Goal: Information Seeking & Learning: Check status

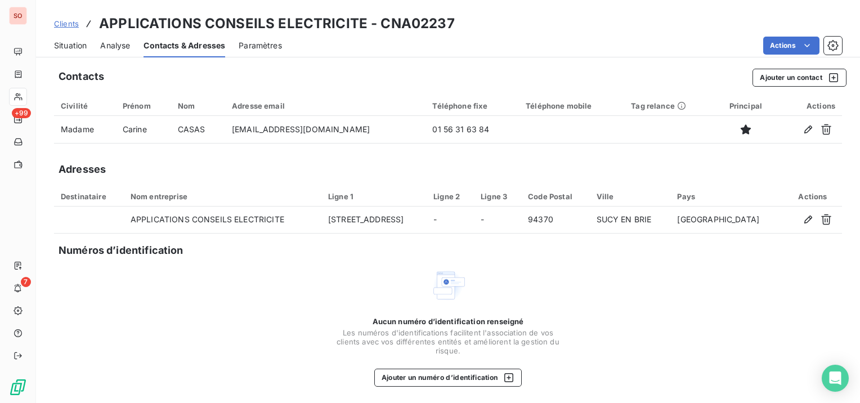
click at [60, 19] on link "Clients" at bounding box center [66, 23] width 25 height 11
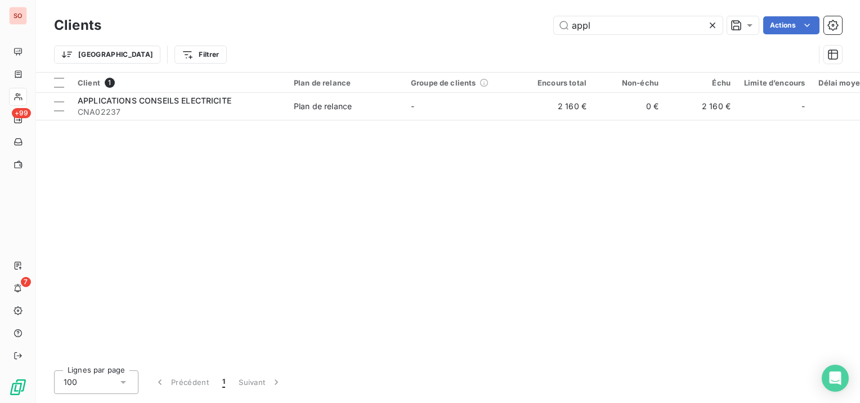
drag, startPoint x: 614, startPoint y: 25, endPoint x: 527, endPoint y: 28, distance: 86.7
click at [527, 28] on div "appl Actions" at bounding box center [478, 25] width 727 height 18
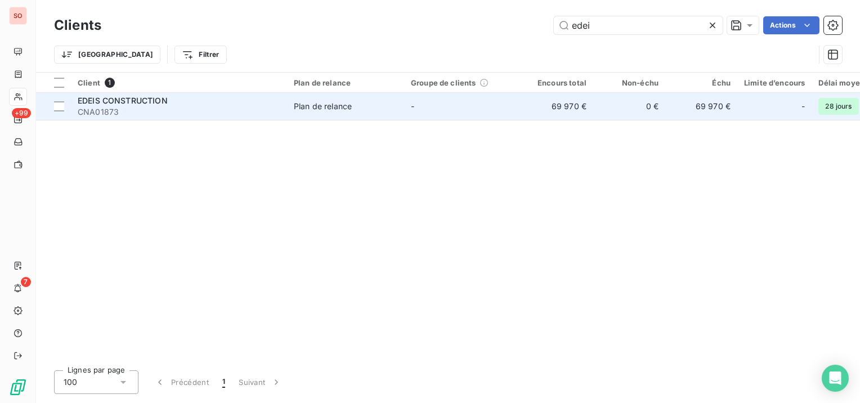
type input "edei"
click at [284, 102] on td "EDEIS CONSTRUCTION CNA01873" at bounding box center [179, 106] width 216 height 27
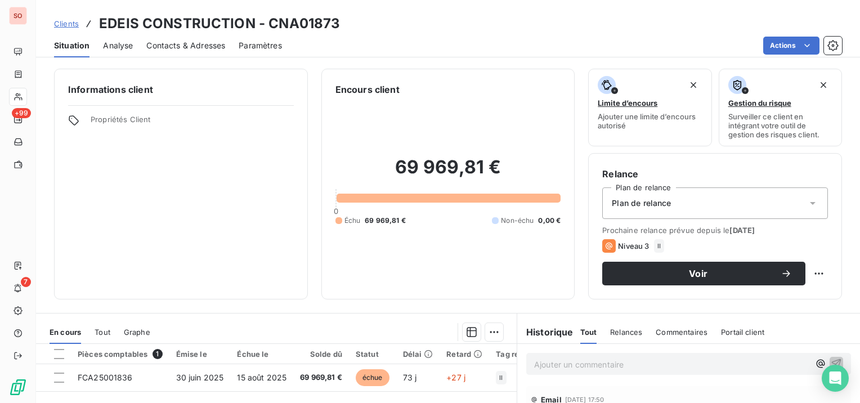
scroll to position [56, 0]
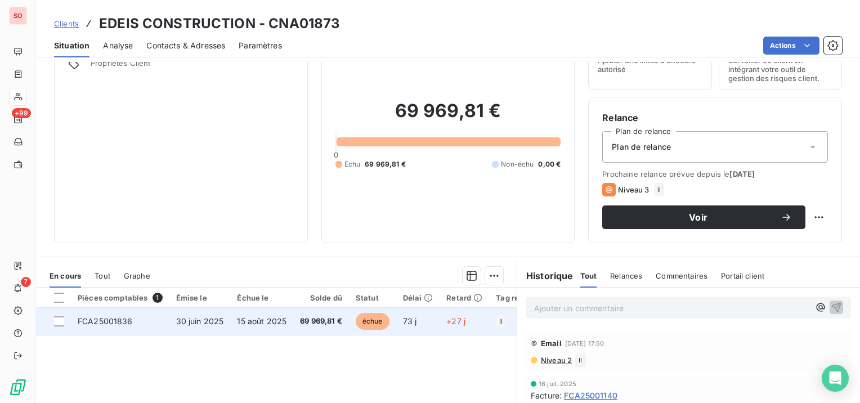
click at [274, 330] on td "15 août 2025" at bounding box center [261, 321] width 63 height 27
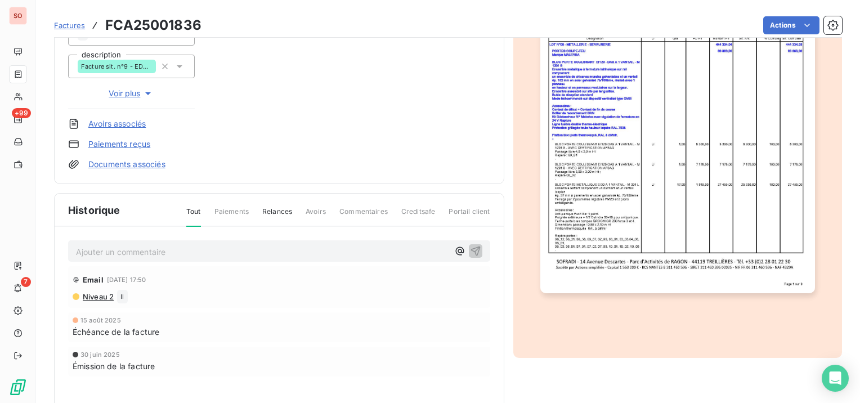
scroll to position [225, 0]
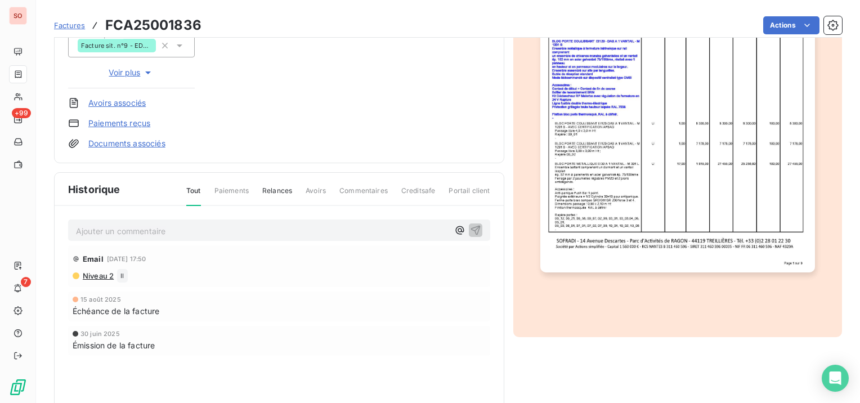
click at [645, 171] on img "button" at bounding box center [677, 78] width 275 height 388
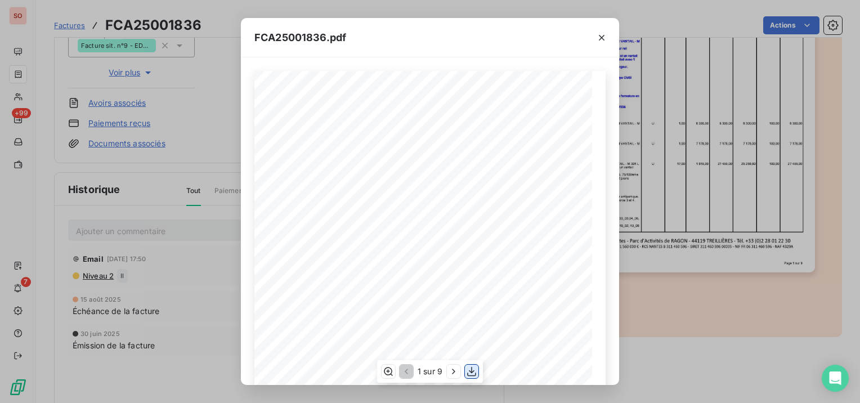
click at [471, 371] on icon "button" at bounding box center [471, 372] width 9 height 10
click at [678, 347] on div "FCA25001836.pdf Facture cumulée N° FCA25001836 SARL EDEIS CONSTRUCTION 94200 IV…" at bounding box center [430, 201] width 860 height 403
click at [22, 71] on div "FCA25001836.pdf Facture cumulée N° FCA25001836 SARL EDEIS CONSTRUCTION 94200 IV…" at bounding box center [430, 201] width 860 height 403
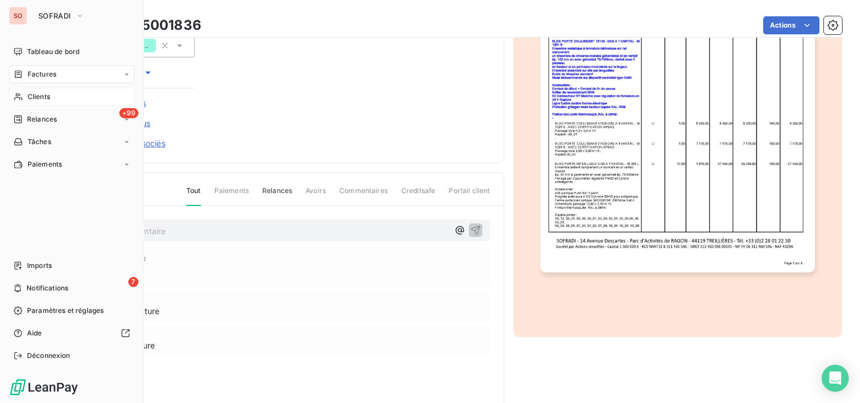
click at [43, 95] on span "Clients" at bounding box center [39, 97] width 23 height 10
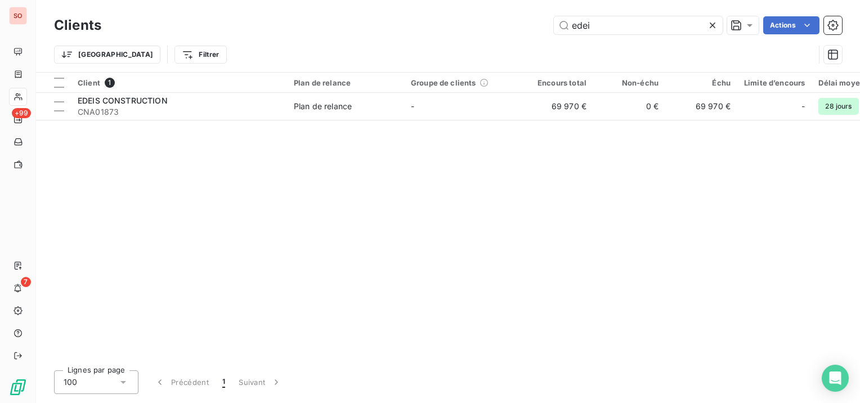
drag, startPoint x: 630, startPoint y: 26, endPoint x: 544, endPoint y: 23, distance: 86.2
click at [545, 24] on div "edei Actions" at bounding box center [478, 25] width 727 height 18
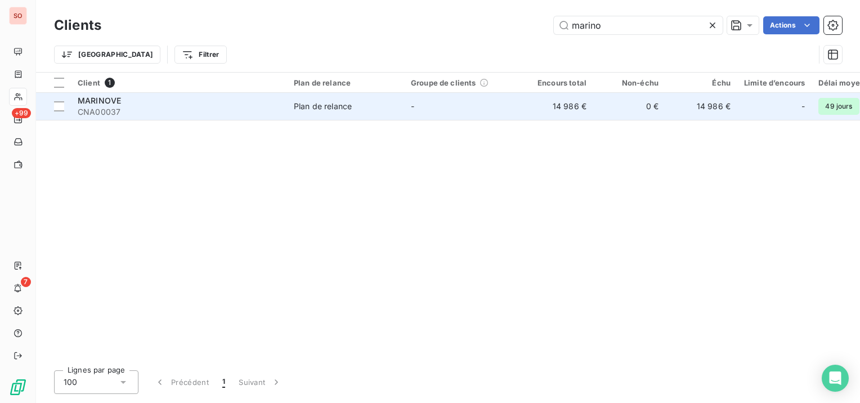
type input "marino"
click at [213, 97] on div "MARINOVE" at bounding box center [179, 100] width 203 height 11
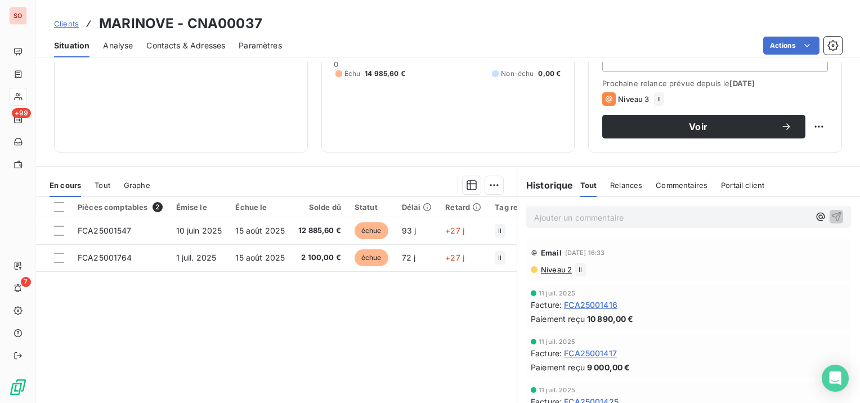
scroll to position [169, 0]
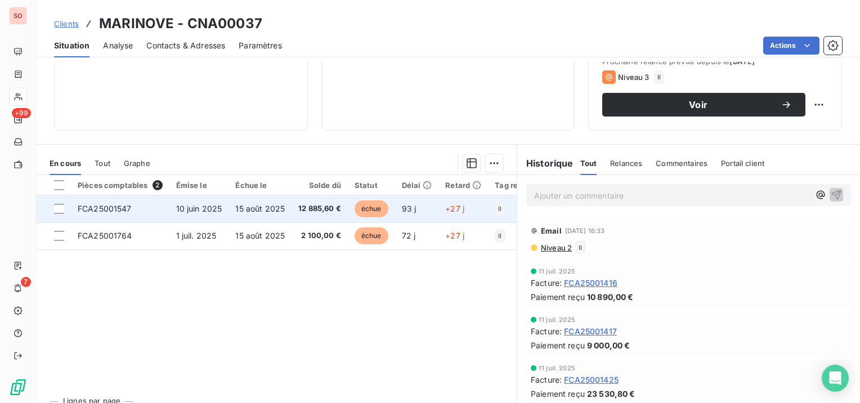
click at [292, 212] on td "12 885,60 €" at bounding box center [320, 208] width 56 height 27
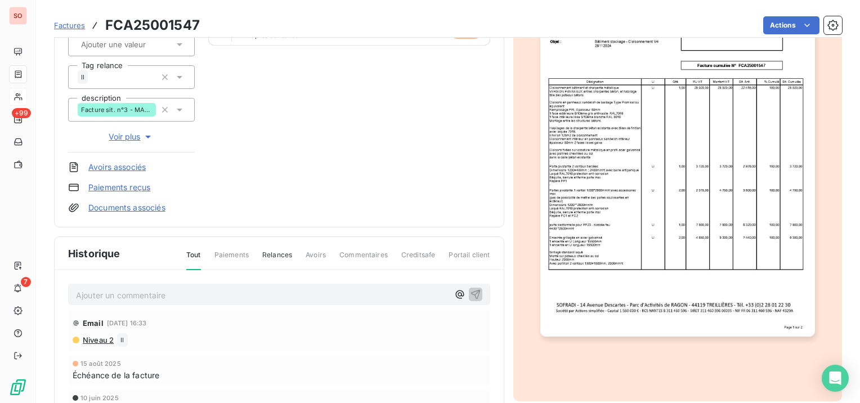
scroll to position [171, 0]
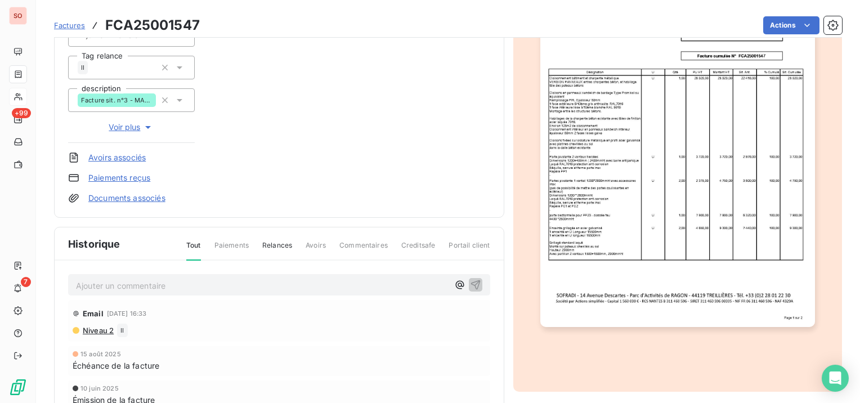
click at [774, 310] on img "button" at bounding box center [677, 133] width 275 height 388
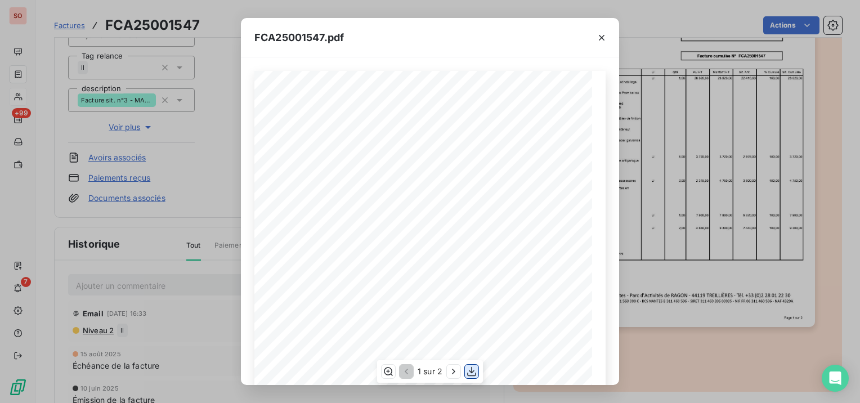
click at [473, 370] on icon "button" at bounding box center [471, 371] width 11 height 11
drag, startPoint x: 696, startPoint y: 328, endPoint x: 292, endPoint y: 269, distance: 408.5
click at [696, 328] on div "FCA25001547.pdf Facture cumulée N° FCA25001547 MARINOVE France 85740 L EPINE LI…" at bounding box center [430, 201] width 860 height 403
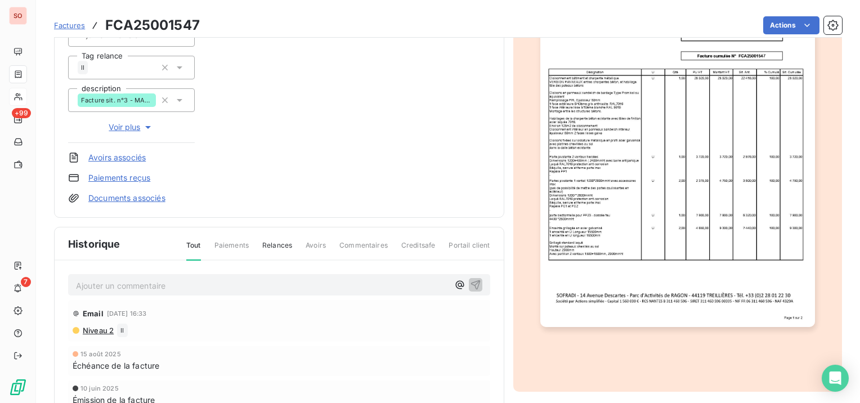
scroll to position [0, 0]
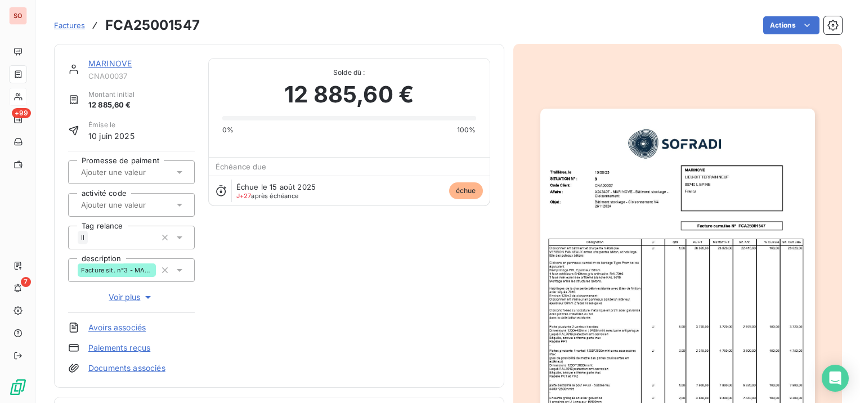
click at [118, 60] on link "MARINOVE" at bounding box center [109, 64] width 43 height 10
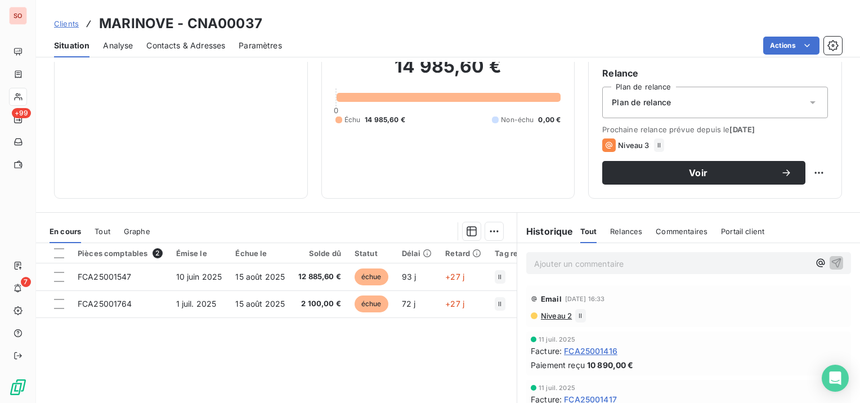
scroll to position [113, 0]
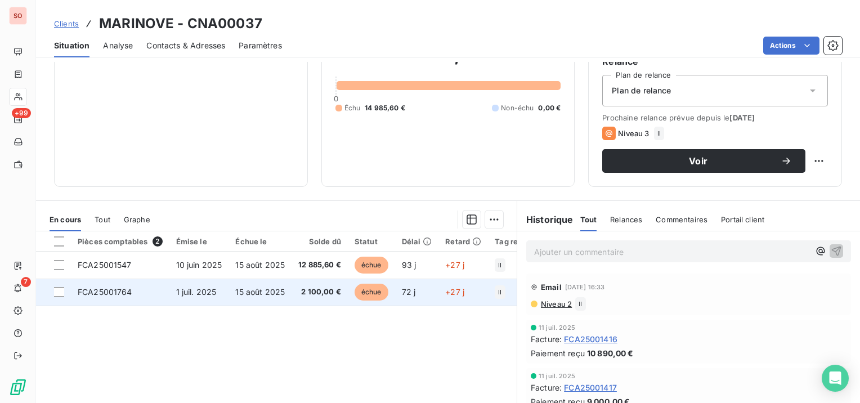
click at [313, 287] on span "2 100,00 €" at bounding box center [319, 292] width 43 height 11
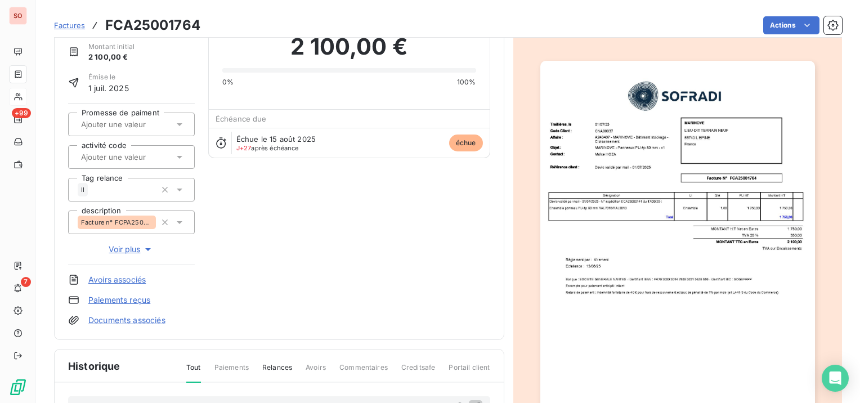
scroll to position [58, 0]
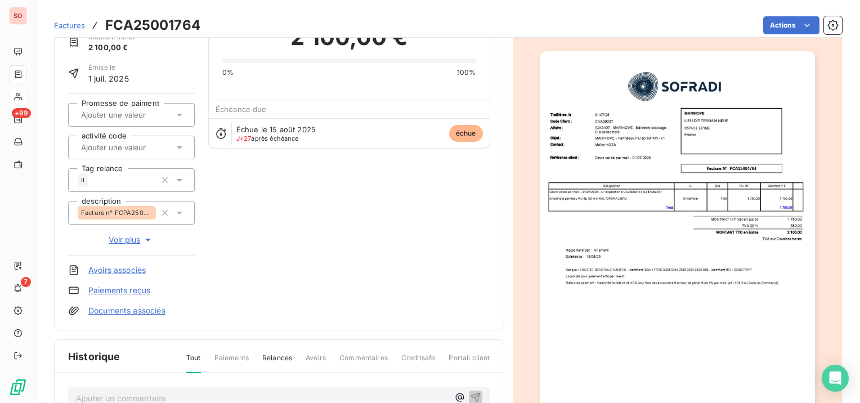
click at [740, 247] on img "button" at bounding box center [677, 245] width 275 height 388
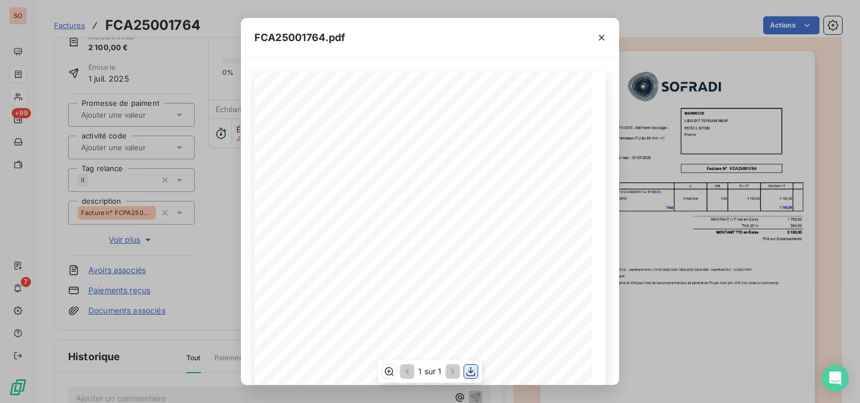
click at [467, 372] on icon "button" at bounding box center [471, 371] width 11 height 11
click at [157, 62] on div "FCA25001764.pdf Facture N° FCA25001764 MARINOVE [GEOGRAPHIC_DATA] 85740 L EPINE…" at bounding box center [430, 201] width 860 height 403
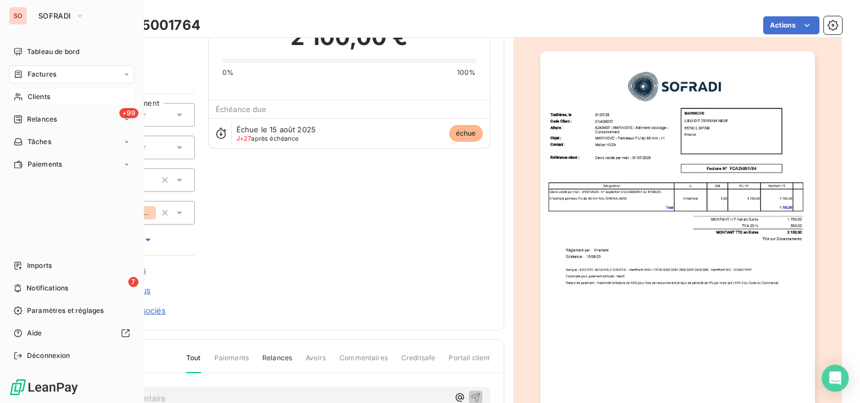
click at [47, 94] on span "Clients" at bounding box center [39, 97] width 23 height 10
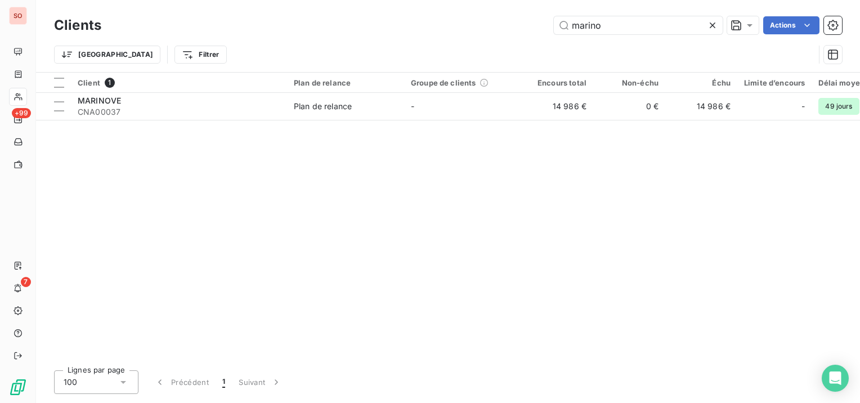
drag, startPoint x: 626, startPoint y: 28, endPoint x: 524, endPoint y: 24, distance: 102.0
click at [524, 24] on div "marino Actions" at bounding box center [478, 25] width 727 height 18
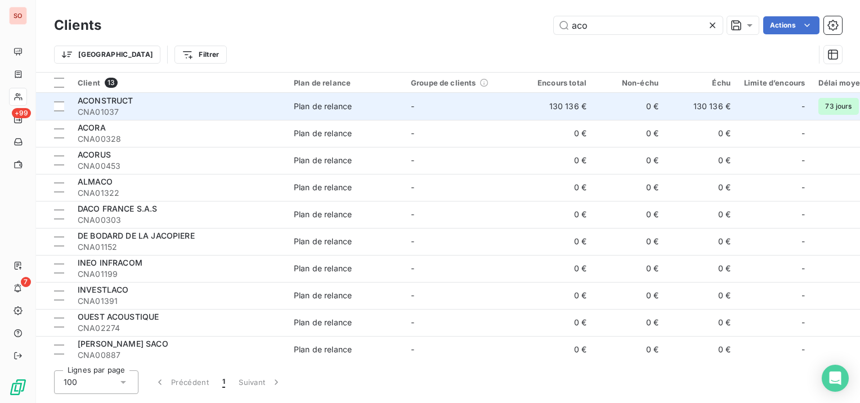
type input "aco"
click at [199, 102] on div "ACONSTRUCT" at bounding box center [179, 100] width 203 height 11
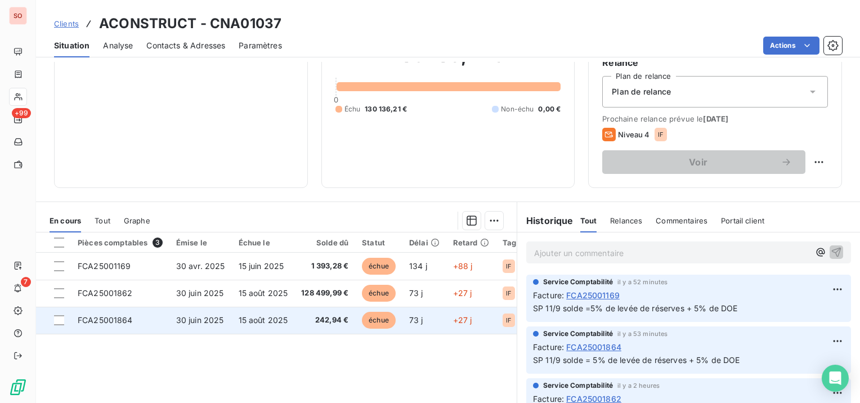
scroll to position [113, 0]
click at [322, 316] on span "242,94 €" at bounding box center [324, 319] width 47 height 11
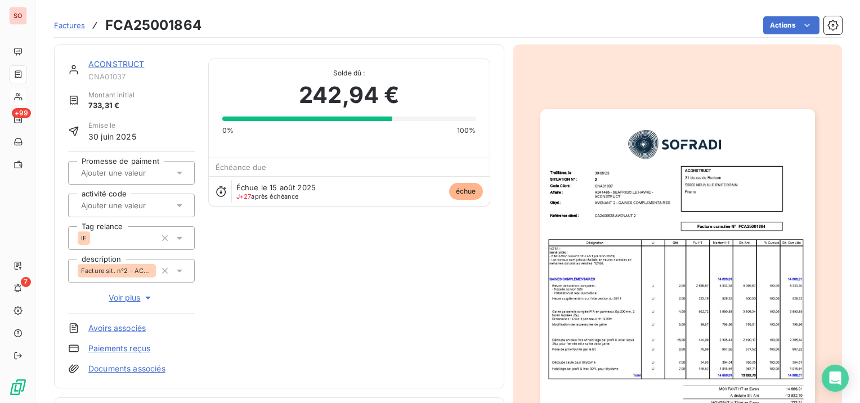
scroll to position [225, 0]
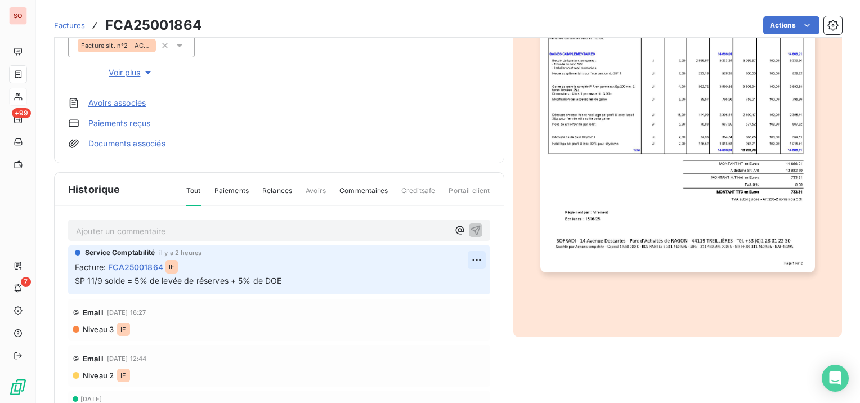
click at [461, 257] on html "SO +99 7 Factures FCA25001864 Actions ACONSTRUCT CNA01037 Montant initial 733,3…" at bounding box center [430, 201] width 860 height 403
click at [417, 283] on div "Editer" at bounding box center [436, 284] width 63 height 18
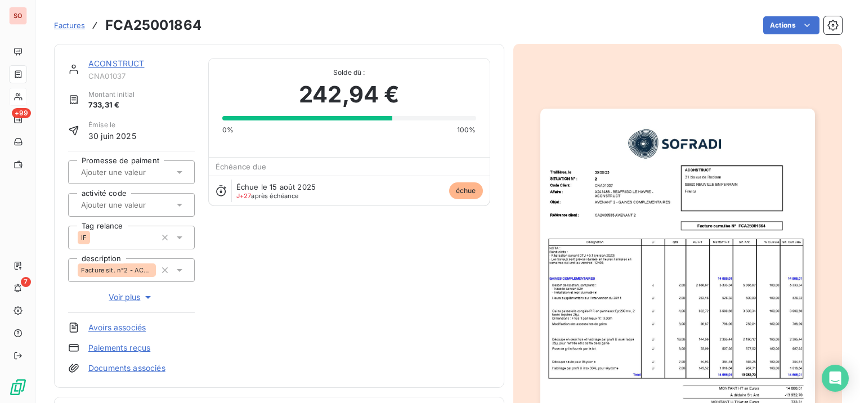
click at [139, 65] on link "ACONSTRUCT" at bounding box center [116, 64] width 56 height 10
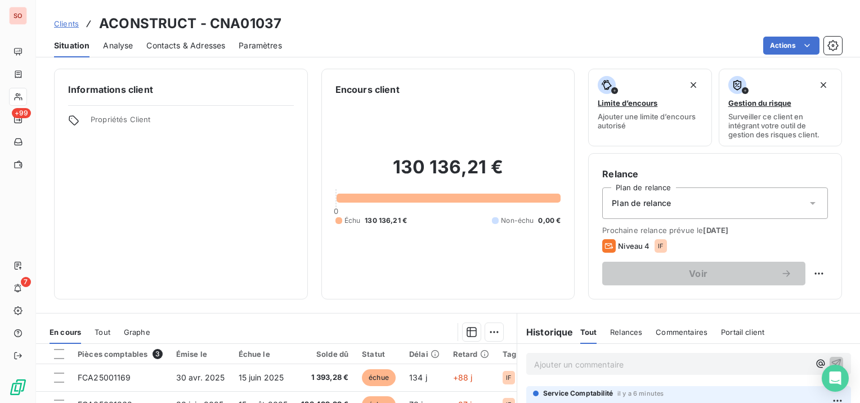
click at [69, 21] on span "Clients" at bounding box center [66, 23] width 25 height 9
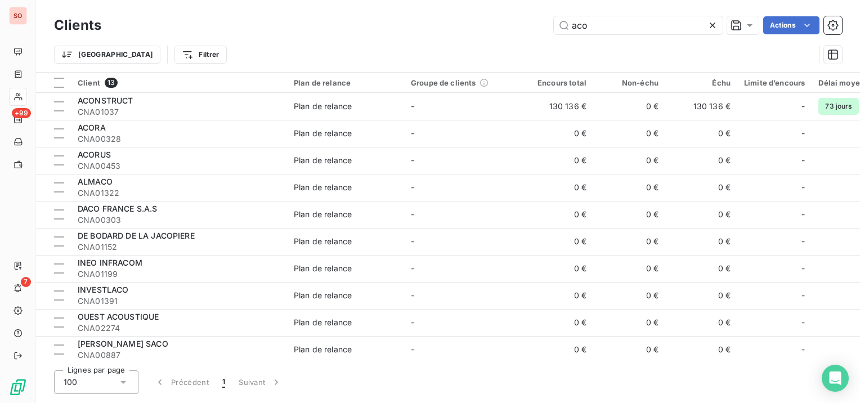
drag, startPoint x: 632, startPoint y: 30, endPoint x: 552, endPoint y: 29, distance: 79.4
click at [556, 30] on input "aco" at bounding box center [638, 25] width 169 height 18
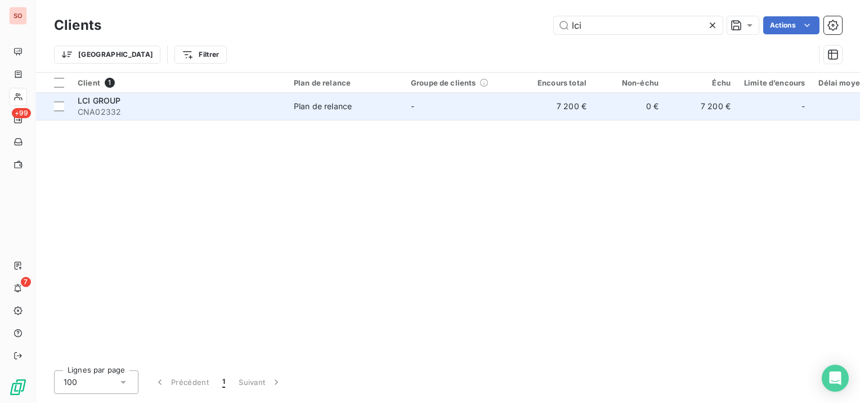
type input "lci"
click at [355, 108] on span "Plan de relance" at bounding box center [346, 106] width 104 height 11
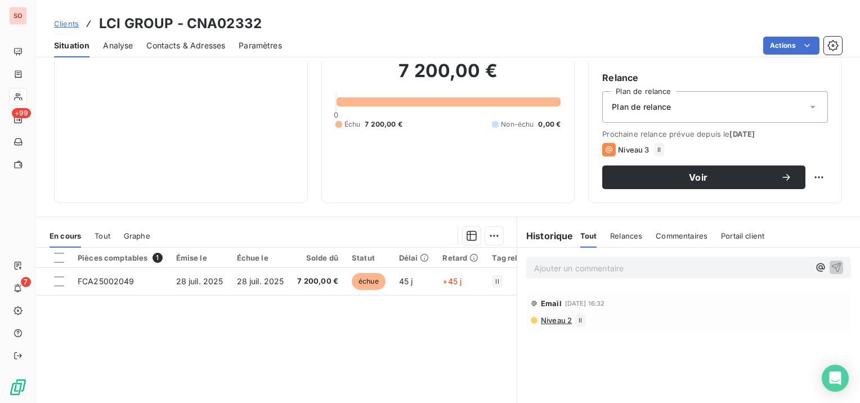
scroll to position [113, 0]
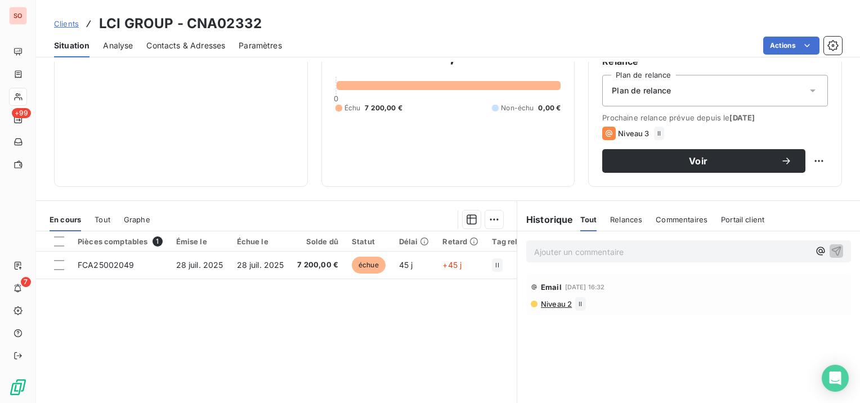
click at [199, 46] on span "Contacts & Adresses" at bounding box center [185, 45] width 79 height 11
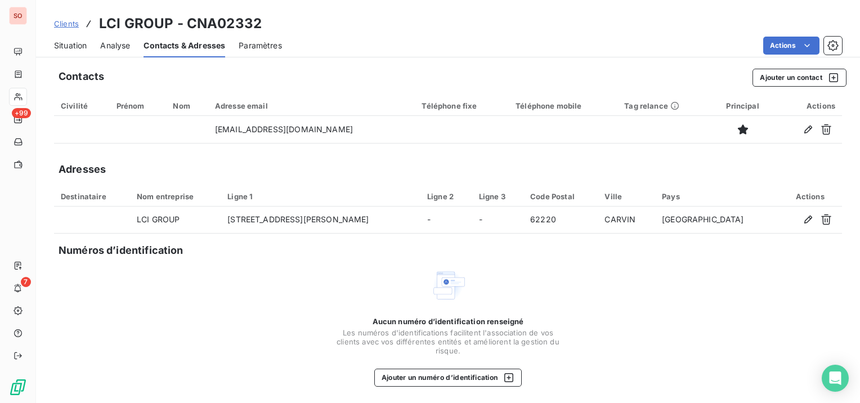
click at [68, 41] on span "Situation" at bounding box center [70, 45] width 33 height 11
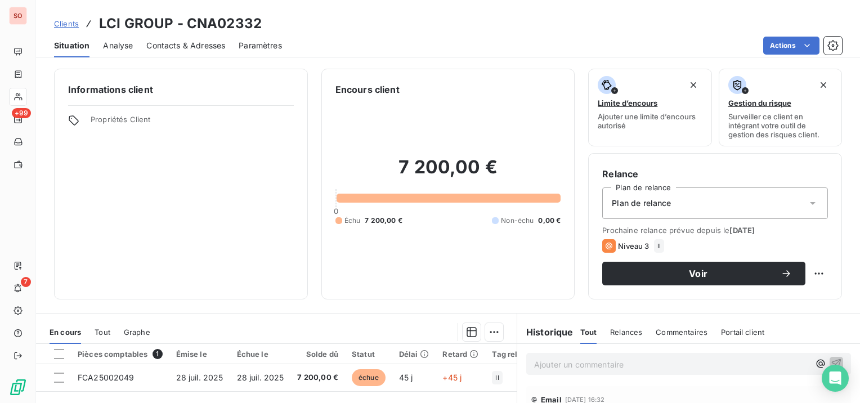
scroll to position [56, 0]
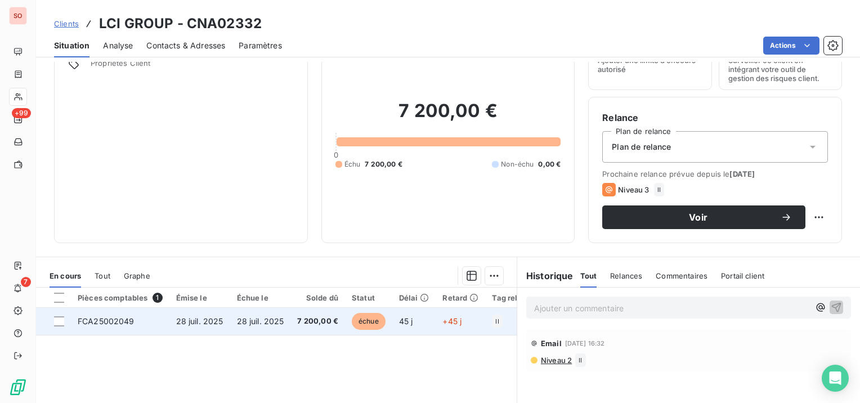
click at [285, 320] on td "28 juil. 2025" at bounding box center [260, 321] width 61 height 27
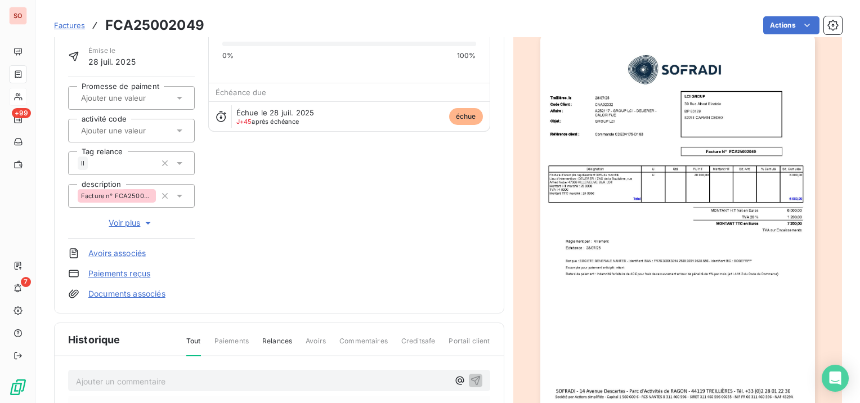
scroll to position [169, 0]
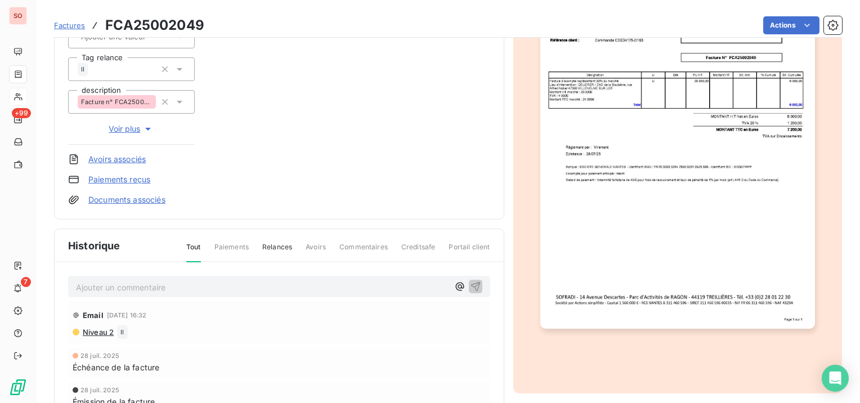
click at [723, 249] on img "button" at bounding box center [677, 134] width 275 height 388
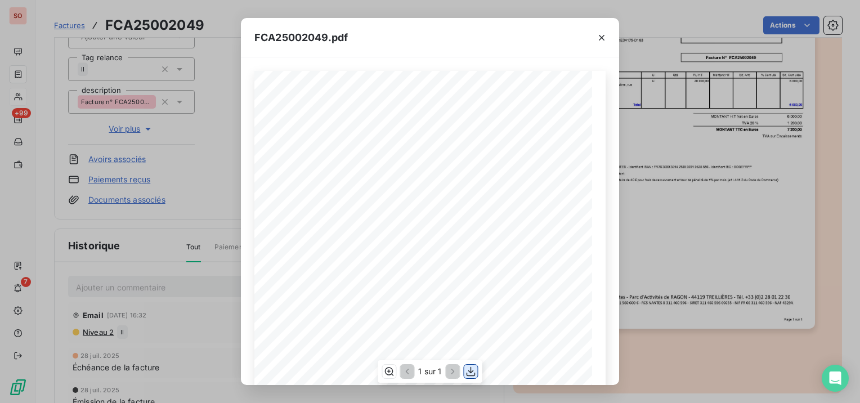
click at [471, 370] on icon "button" at bounding box center [471, 372] width 9 height 10
drag, startPoint x: 752, startPoint y: 384, endPoint x: 242, endPoint y: 226, distance: 534.0
click at [752, 384] on div "FCA25002049.pdf Facture N° FCA25002049 LCI GROUP 62211 CARVIN CEDEX BP 60129 [S…" at bounding box center [430, 201] width 860 height 403
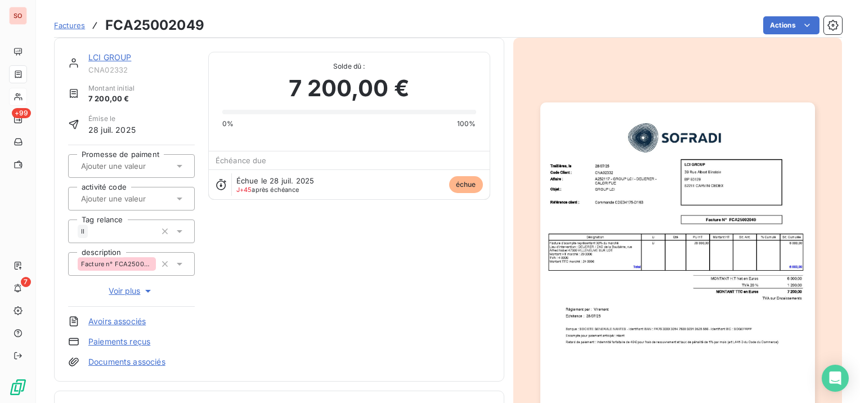
scroll to position [0, 0]
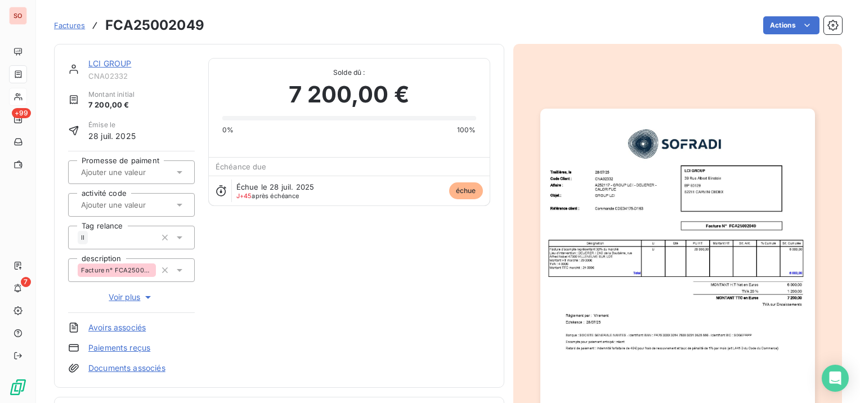
click at [100, 62] on link "LCI GROUP" at bounding box center [109, 64] width 43 height 10
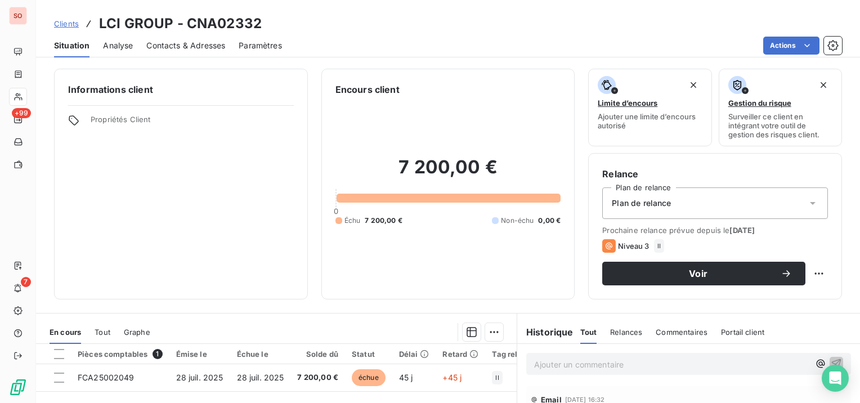
click at [69, 24] on span "Clients" at bounding box center [66, 23] width 25 height 9
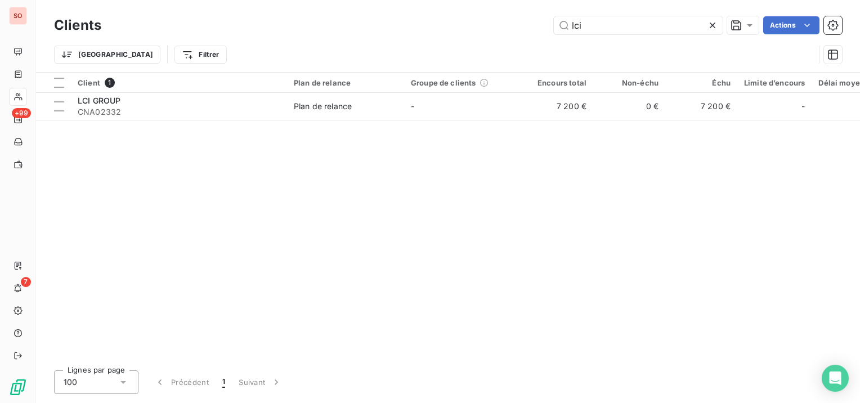
drag, startPoint x: 584, startPoint y: 23, endPoint x: 530, endPoint y: 22, distance: 53.5
click at [531, 23] on div "lci Actions" at bounding box center [478, 25] width 727 height 18
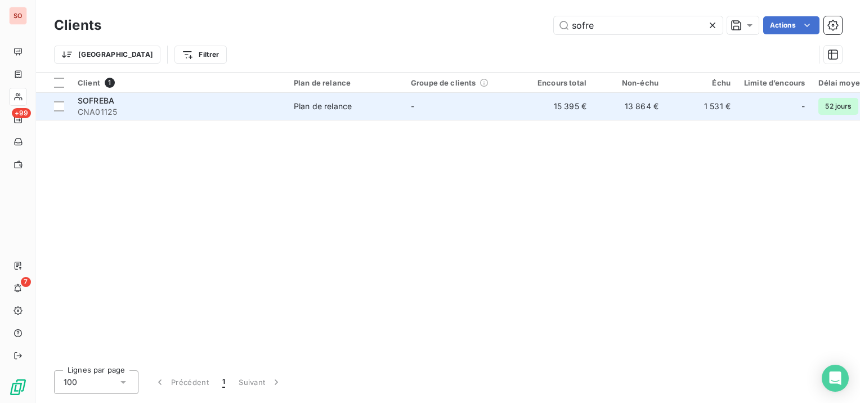
type input "sofre"
click at [367, 105] on span "Plan de relance" at bounding box center [346, 106] width 104 height 11
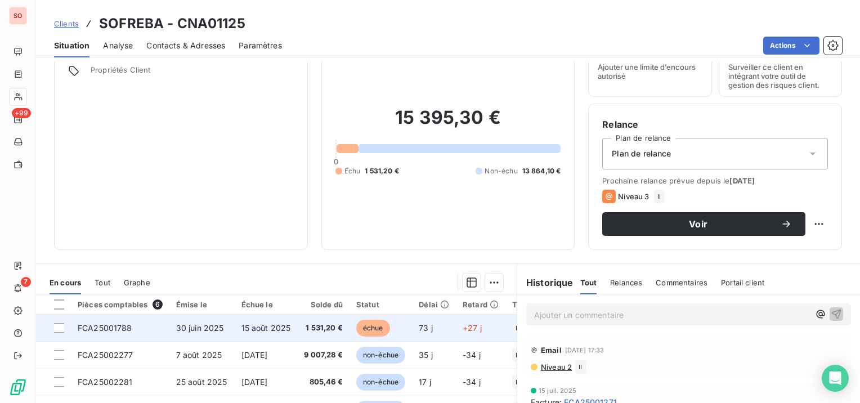
scroll to position [56, 0]
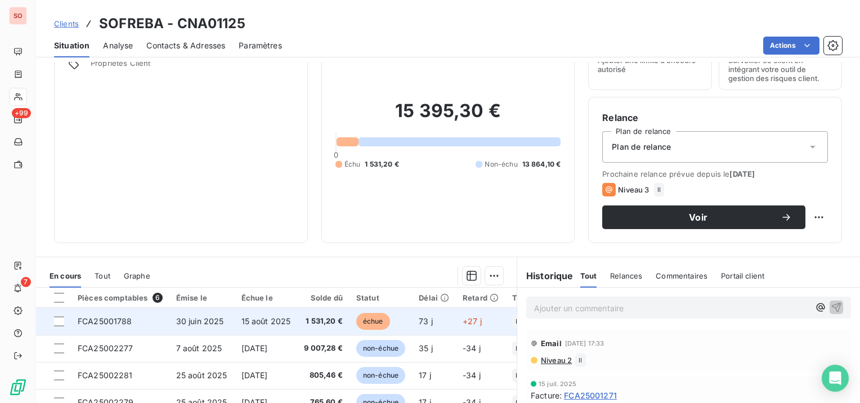
click at [238, 315] on td "15 août 2025" at bounding box center [266, 321] width 63 height 27
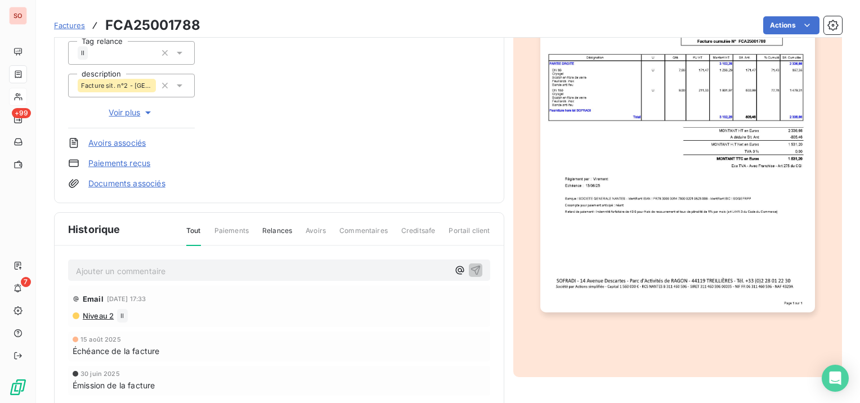
scroll to position [160, 0]
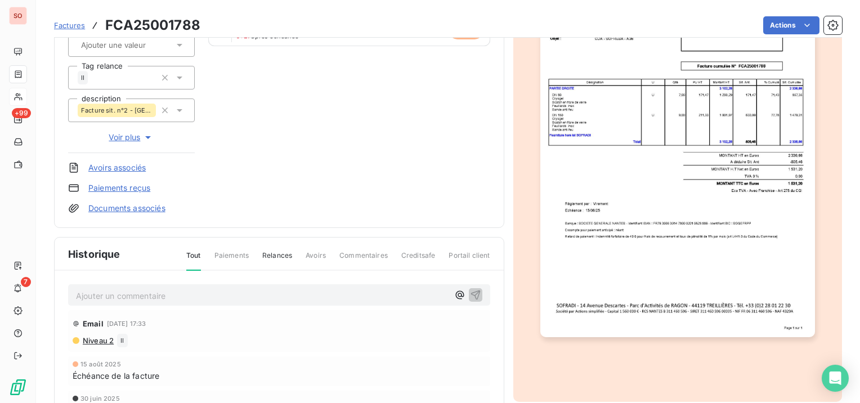
click at [692, 229] on img "button" at bounding box center [677, 143] width 275 height 388
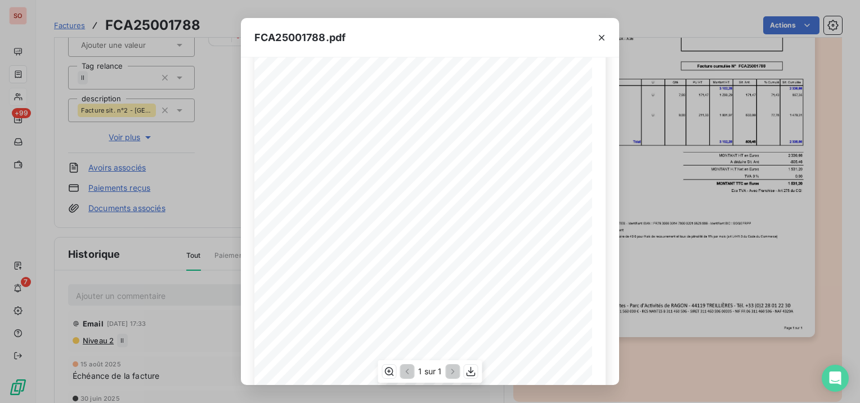
scroll to position [113, 0]
click at [468, 370] on icon "button" at bounding box center [471, 371] width 11 height 11
click at [0, 75] on div "FCA25001788.pdf Facture cumulée N° FCA25001788 SOFREBA 44600 SAINT NAZAIRE [STR…" at bounding box center [430, 201] width 860 height 403
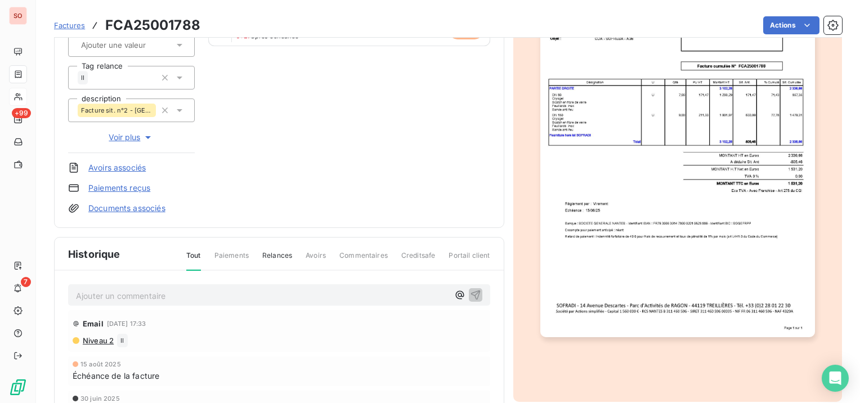
click at [9, 95] on div at bounding box center [18, 97] width 18 height 18
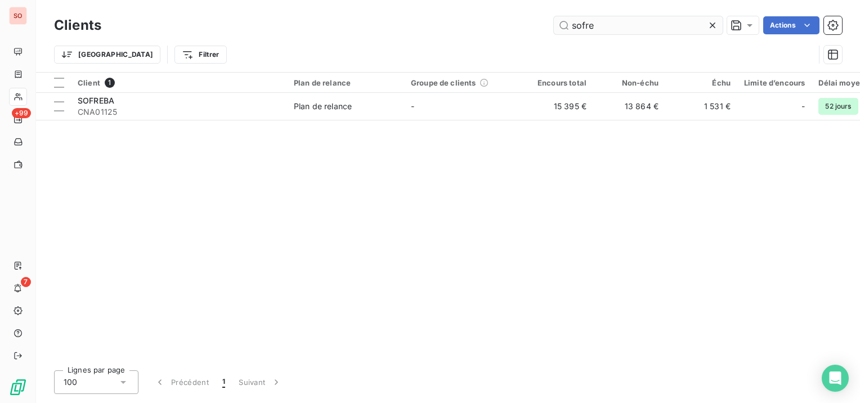
drag, startPoint x: 597, startPoint y: 24, endPoint x: 564, endPoint y: 29, distance: 33.0
click at [566, 30] on input "sofre" at bounding box center [638, 25] width 169 height 18
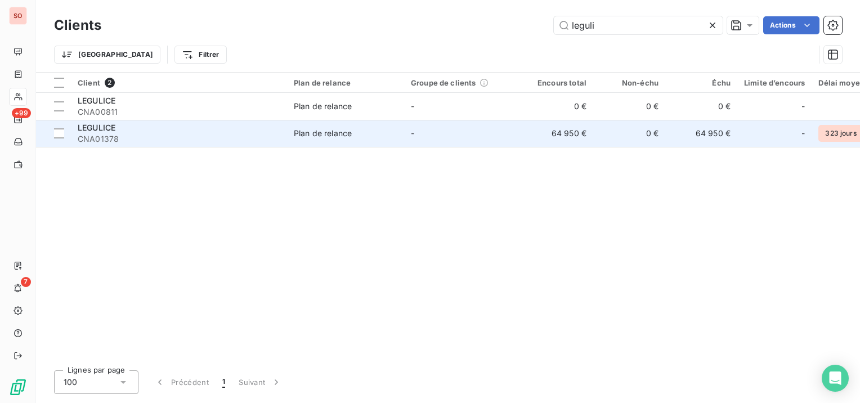
type input "leguli"
click at [230, 132] on div "LEGULICE" at bounding box center [179, 127] width 203 height 11
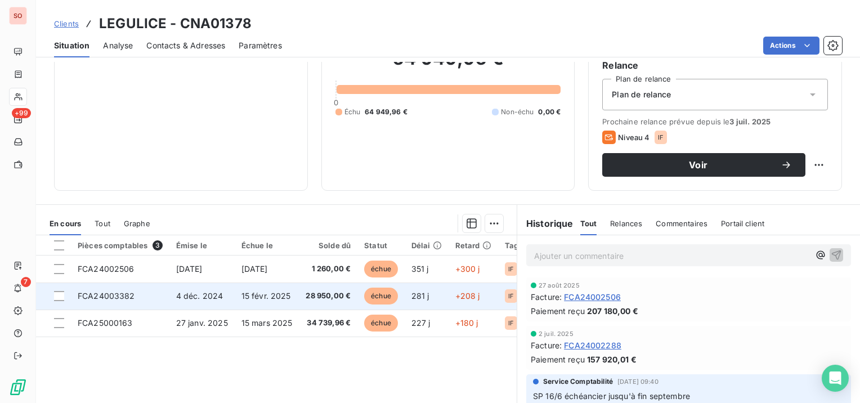
scroll to position [113, 0]
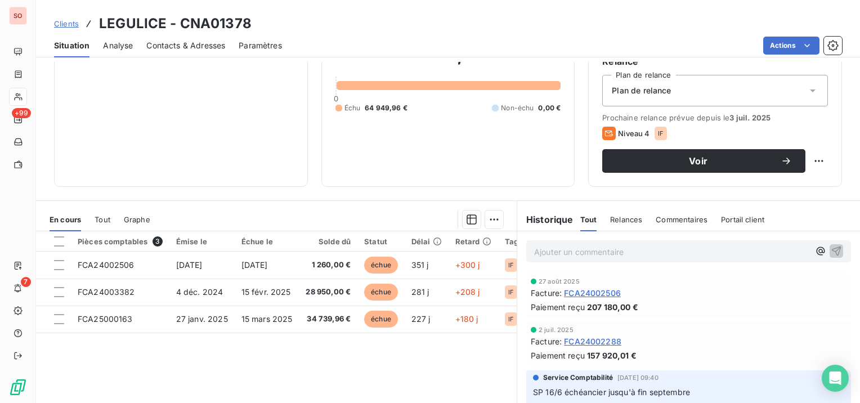
click at [558, 256] on p "Ajouter un commentaire ﻿" at bounding box center [671, 252] width 275 height 14
click at [558, 251] on span "SP 11/9 le client s'est engagé à tout régler d'ici fin sept" at bounding box center [637, 251] width 207 height 10
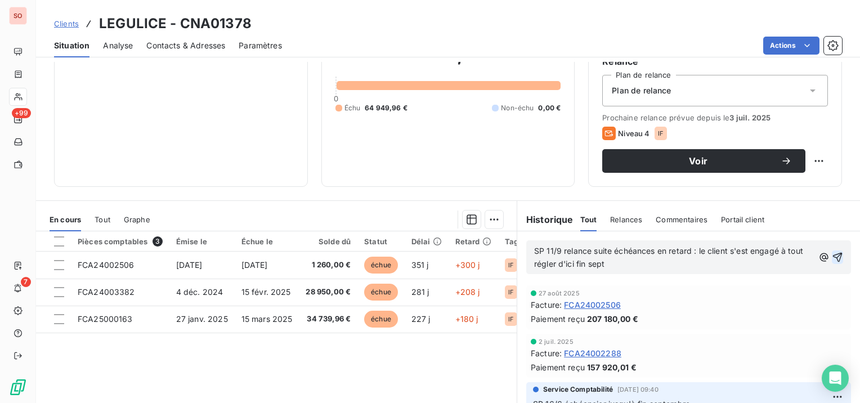
click at [832, 256] on icon "button" at bounding box center [837, 257] width 11 height 11
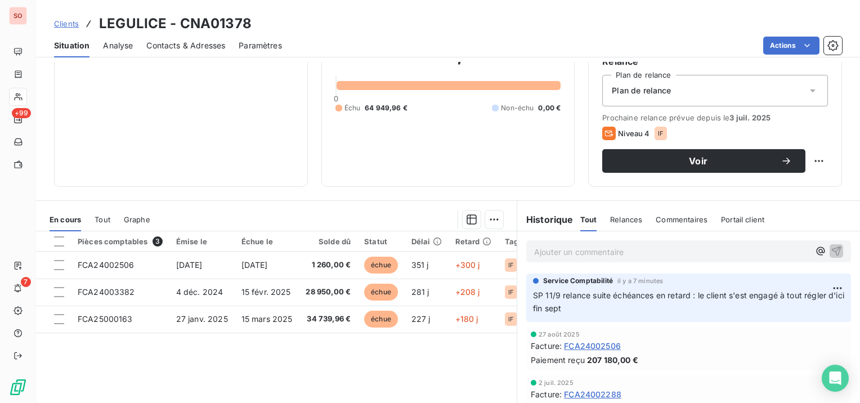
click at [57, 25] on span "Clients" at bounding box center [66, 23] width 25 height 9
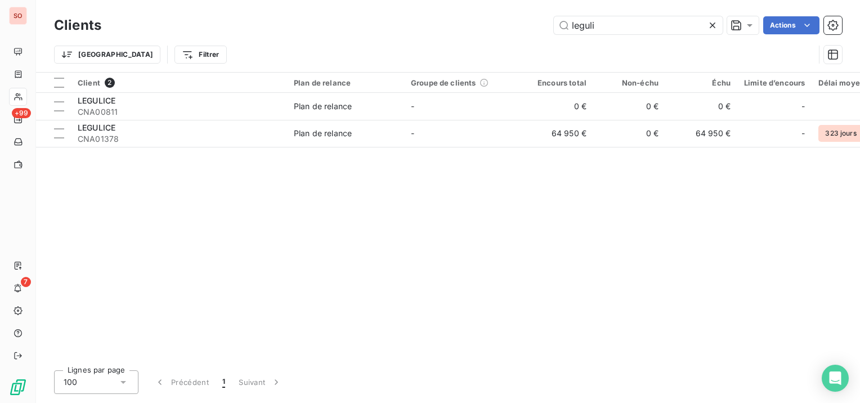
drag, startPoint x: 607, startPoint y: 23, endPoint x: 489, endPoint y: 17, distance: 118.3
click at [489, 17] on div "leguli Actions" at bounding box center [478, 25] width 727 height 18
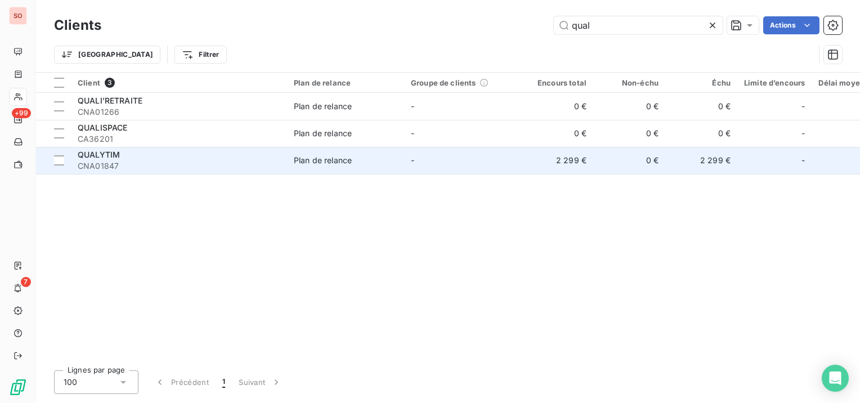
type input "qual"
click at [247, 161] on span "CNA01847" at bounding box center [179, 165] width 203 height 11
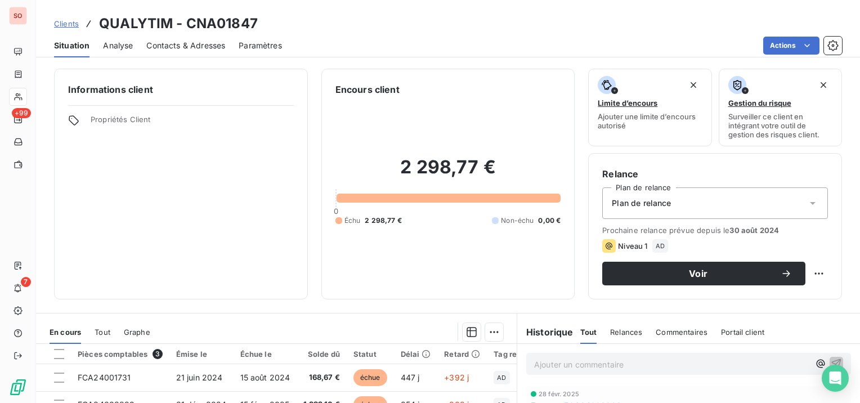
click at [212, 43] on span "Contacts & Adresses" at bounding box center [185, 45] width 79 height 11
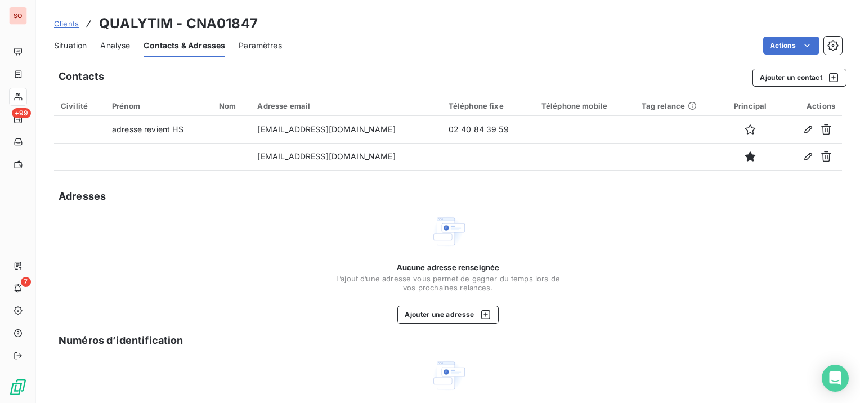
click at [64, 44] on span "Situation" at bounding box center [70, 45] width 33 height 11
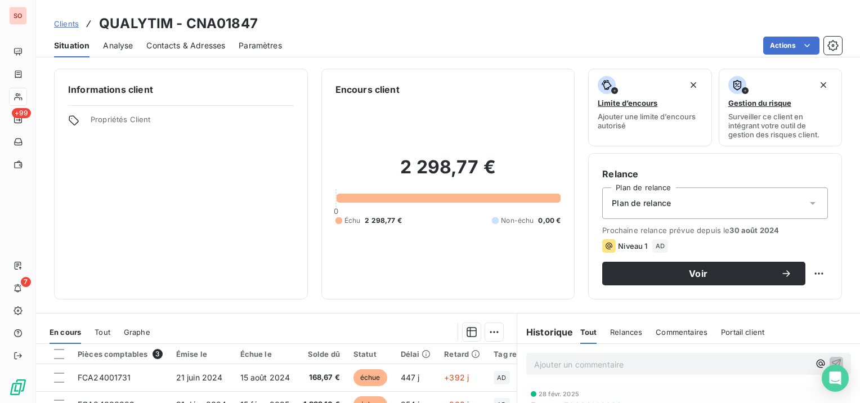
click at [215, 48] on span "Contacts & Adresses" at bounding box center [185, 45] width 79 height 11
